Goal: Task Accomplishment & Management: Complete application form

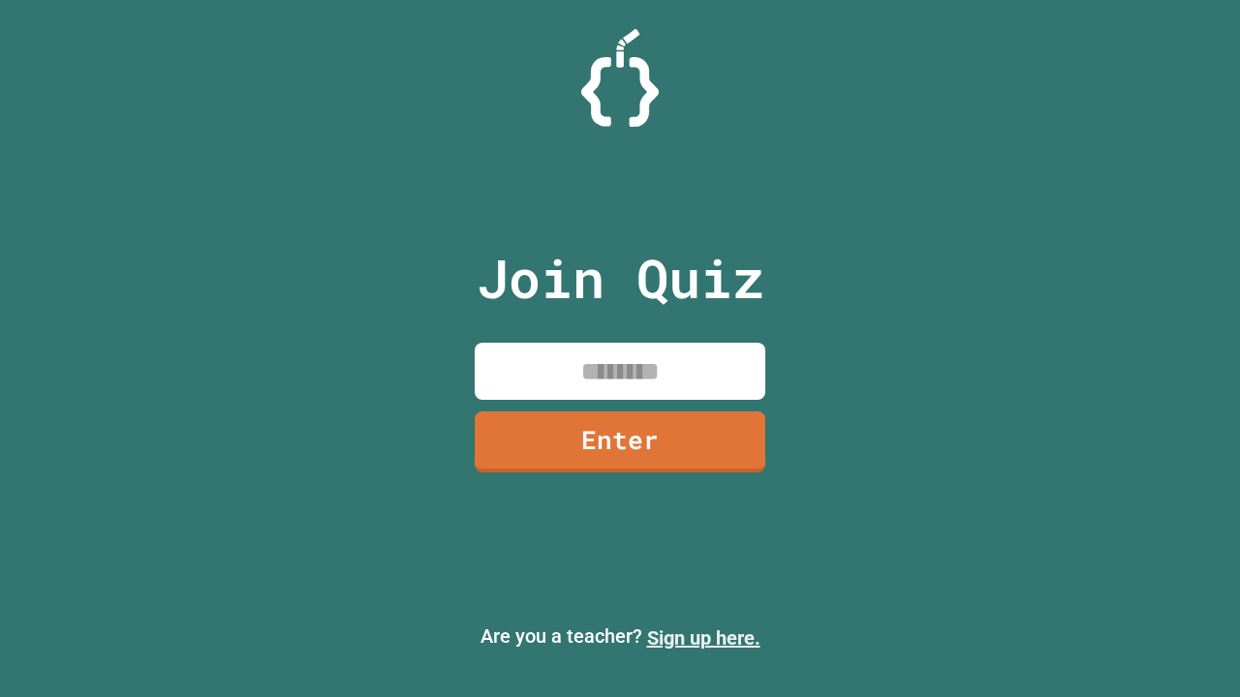
click at [703, 638] on link "Sign up here." at bounding box center [703, 638] width 113 height 23
